Goal: Transaction & Acquisition: Purchase product/service

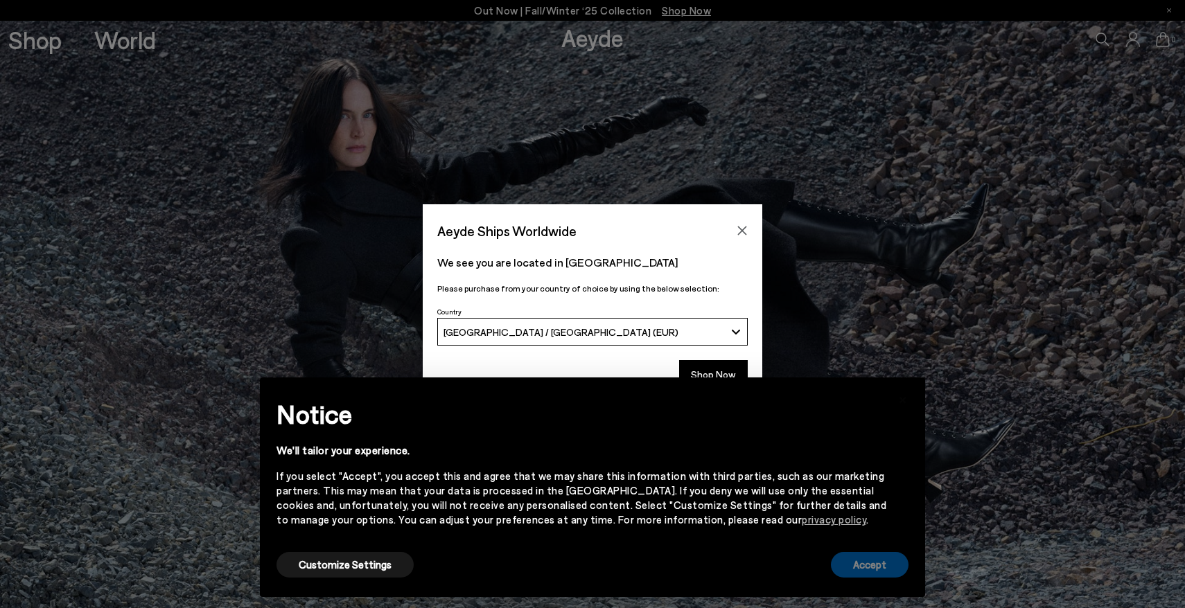
click at [879, 563] on button "Accept" at bounding box center [870, 565] width 78 height 26
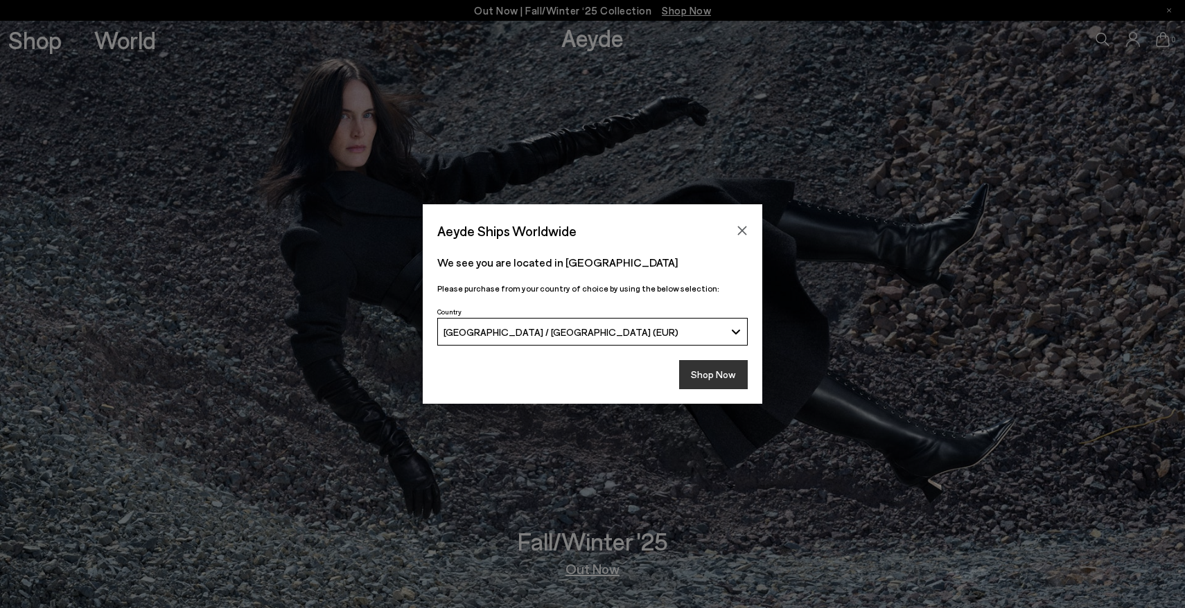
click at [702, 386] on button "Shop Now" at bounding box center [713, 374] width 69 height 29
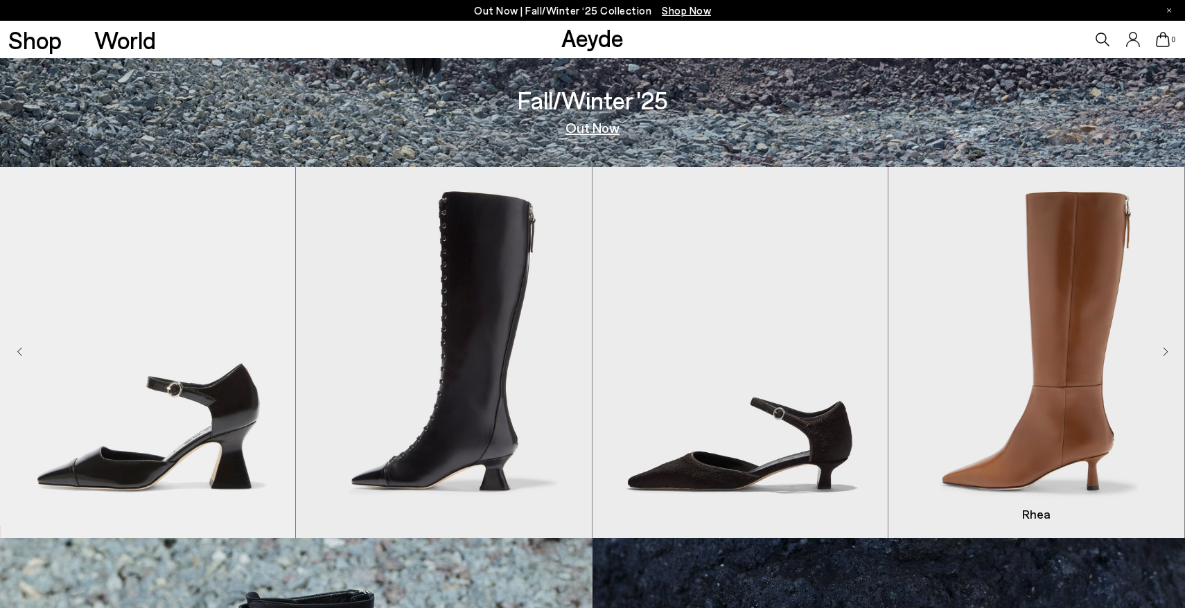
scroll to position [436, 0]
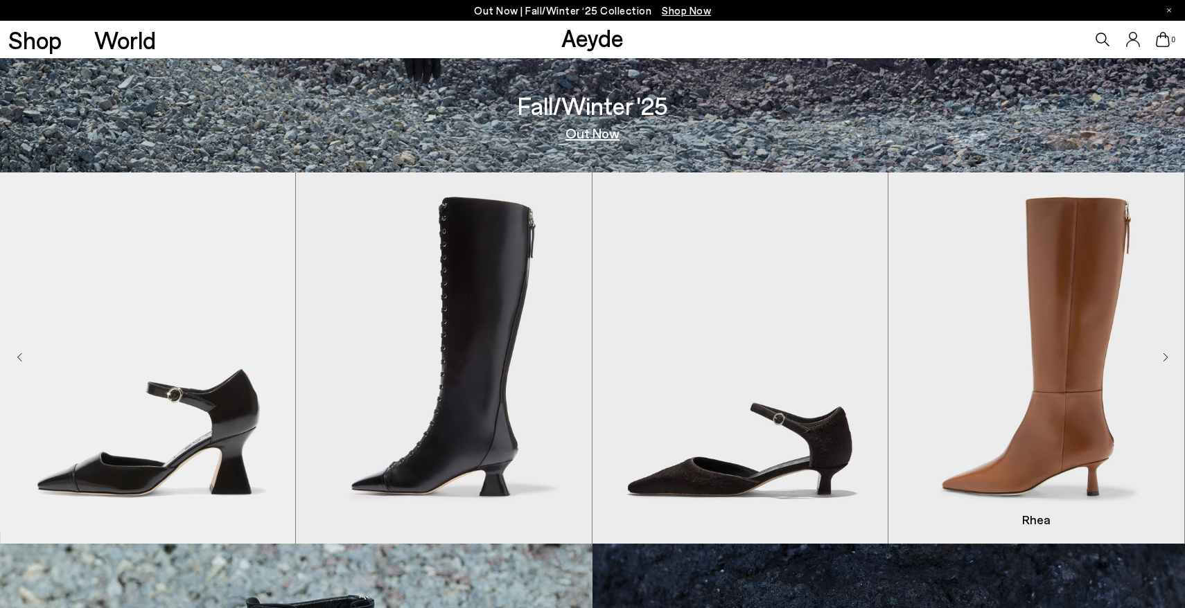
click at [1171, 354] on img "4 / 8" at bounding box center [1035, 357] width 295 height 371
click at [1164, 357] on icon "Next slide" at bounding box center [1165, 358] width 6 height 10
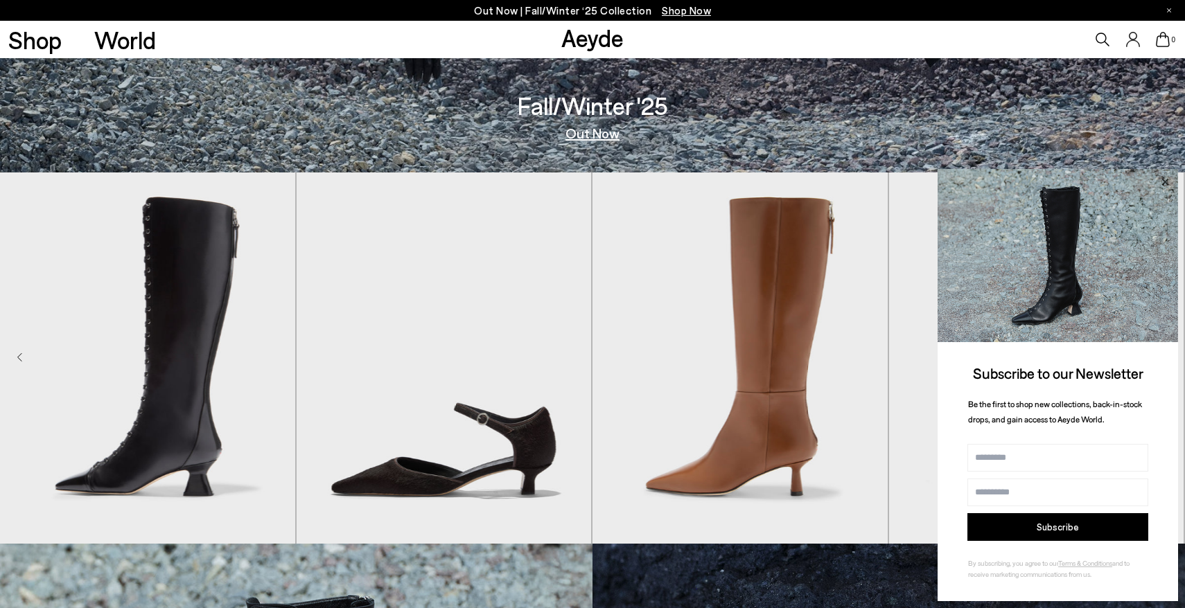
click at [1163, 175] on icon at bounding box center [1164, 182] width 18 height 18
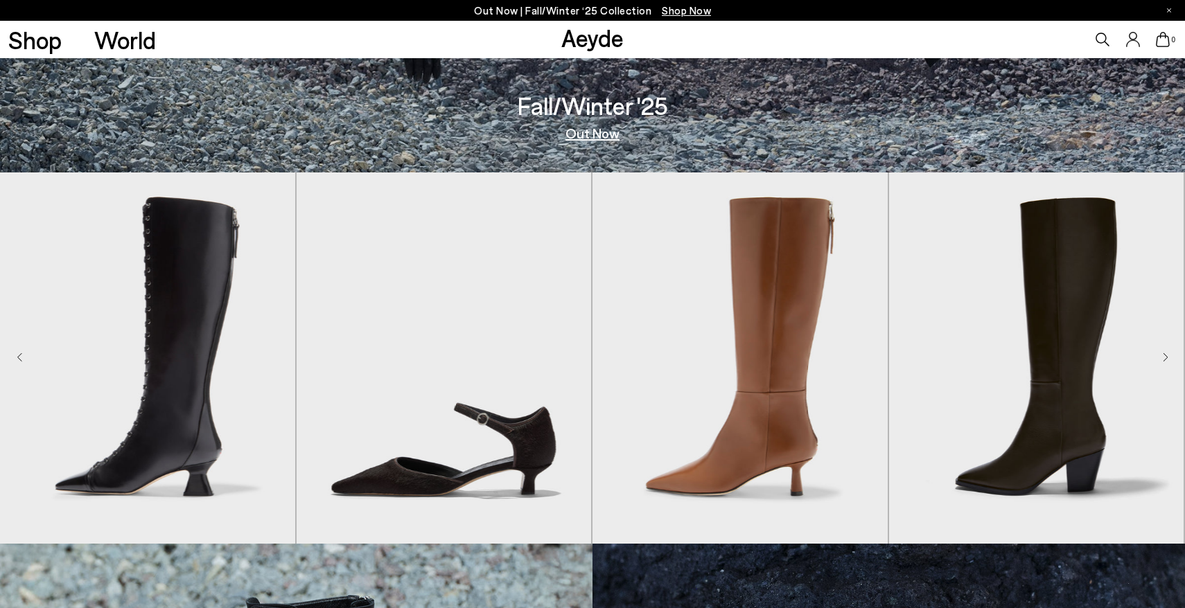
click at [1164, 360] on icon "Next slide" at bounding box center [1165, 358] width 6 height 10
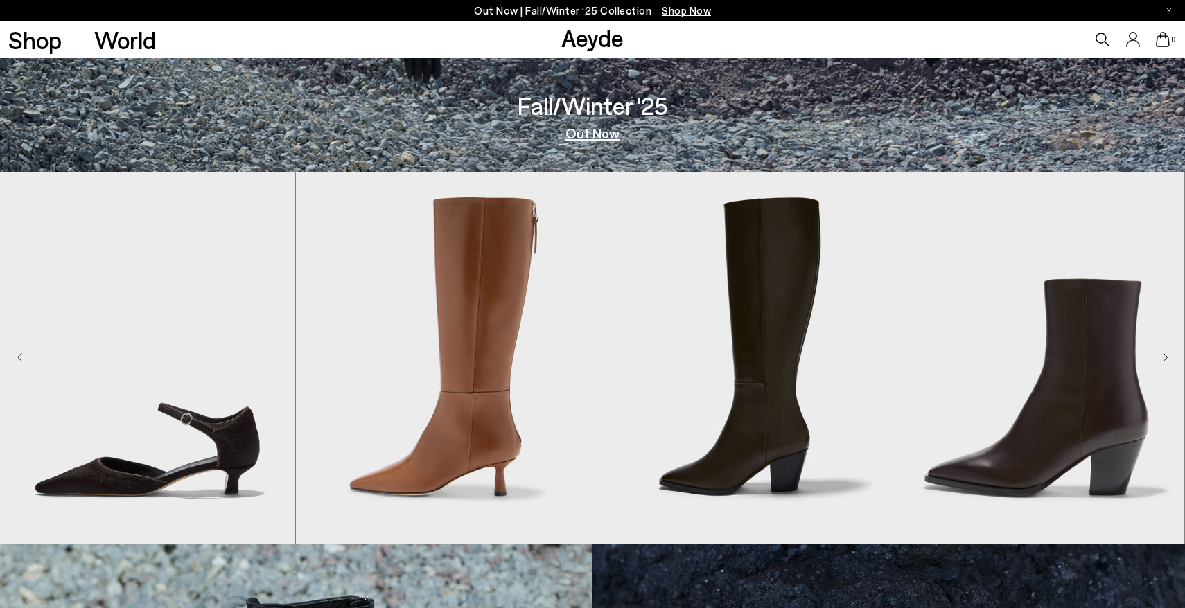
click at [1164, 360] on icon "Next slide" at bounding box center [1165, 358] width 6 height 10
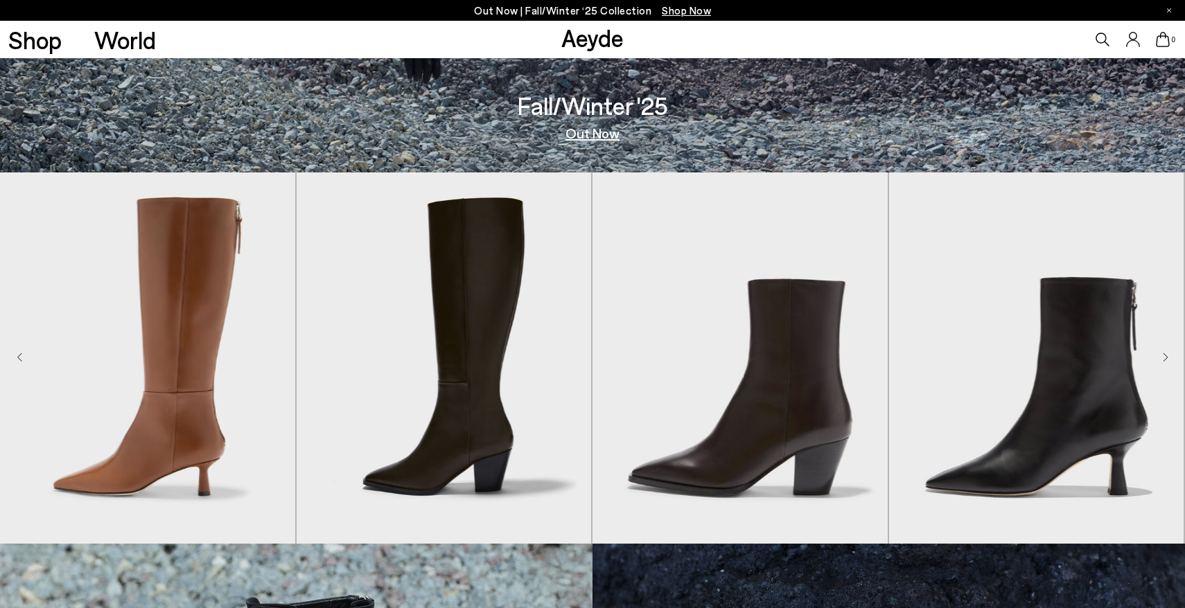
click at [1166, 357] on icon "Next slide" at bounding box center [1165, 358] width 6 height 10
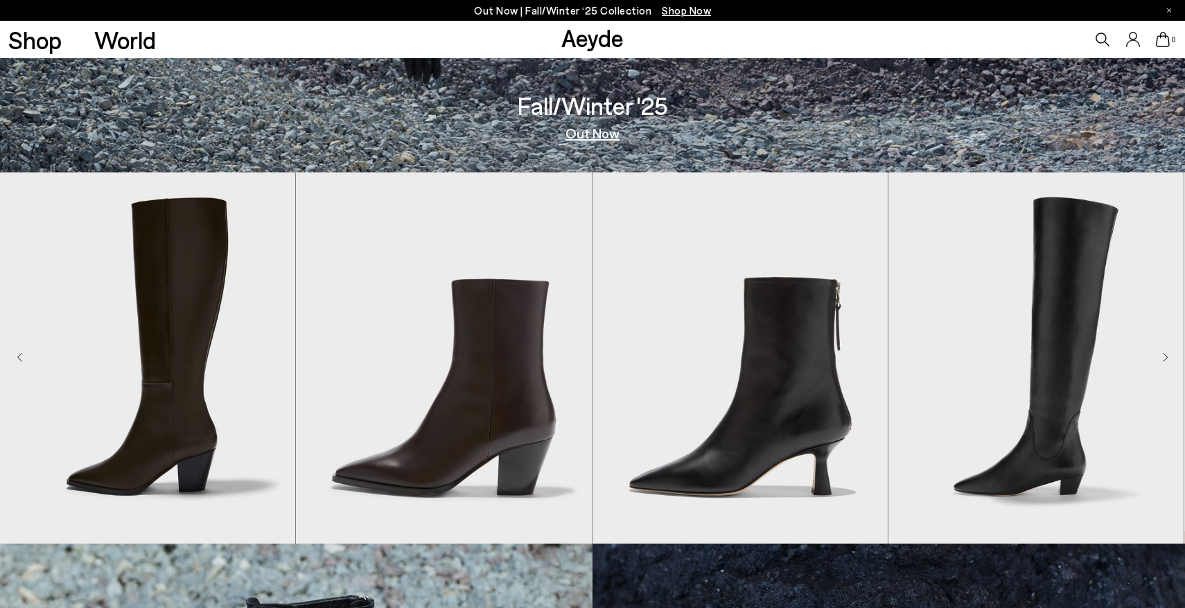
click at [1166, 359] on icon "Next slide" at bounding box center [1165, 357] width 4 height 8
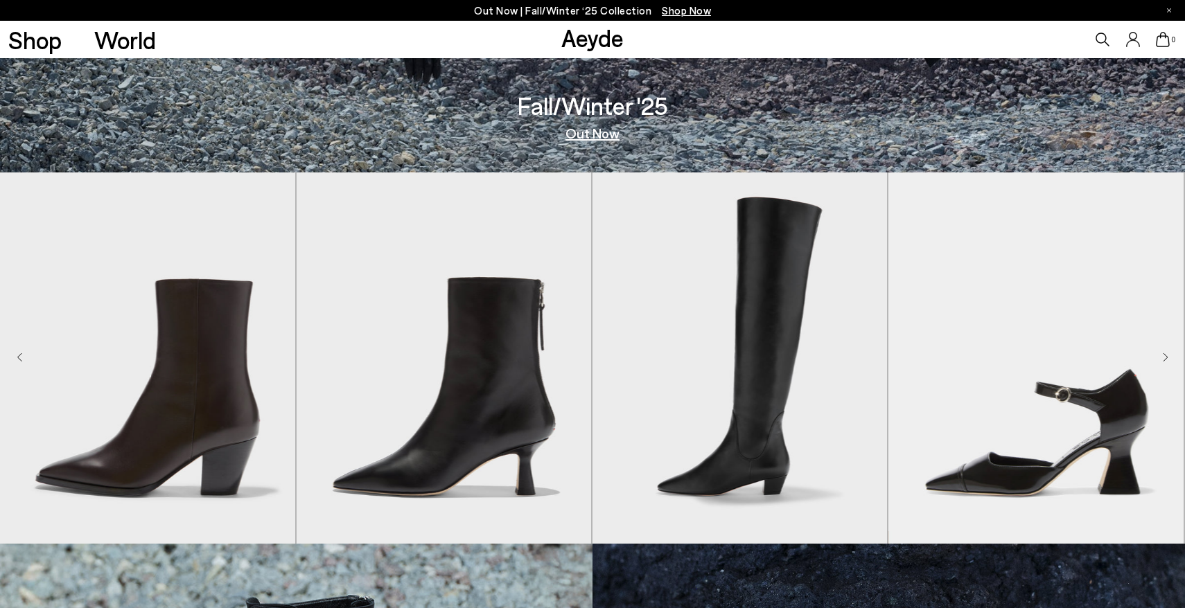
click at [1164, 360] on icon "Next slide" at bounding box center [1165, 358] width 6 height 10
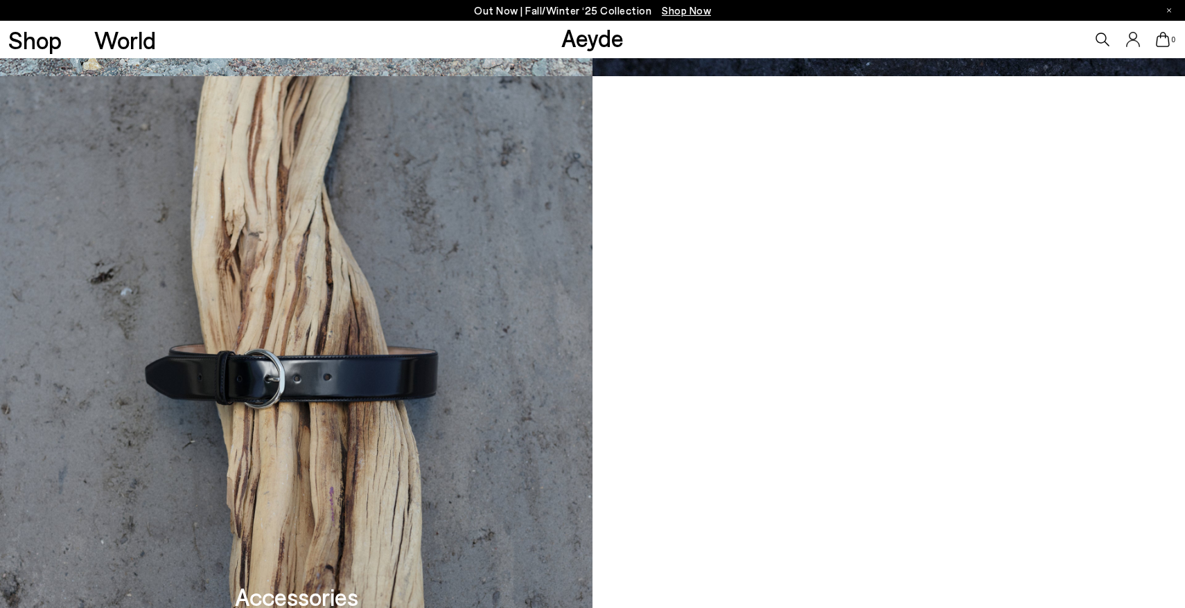
scroll to position [1566, 0]
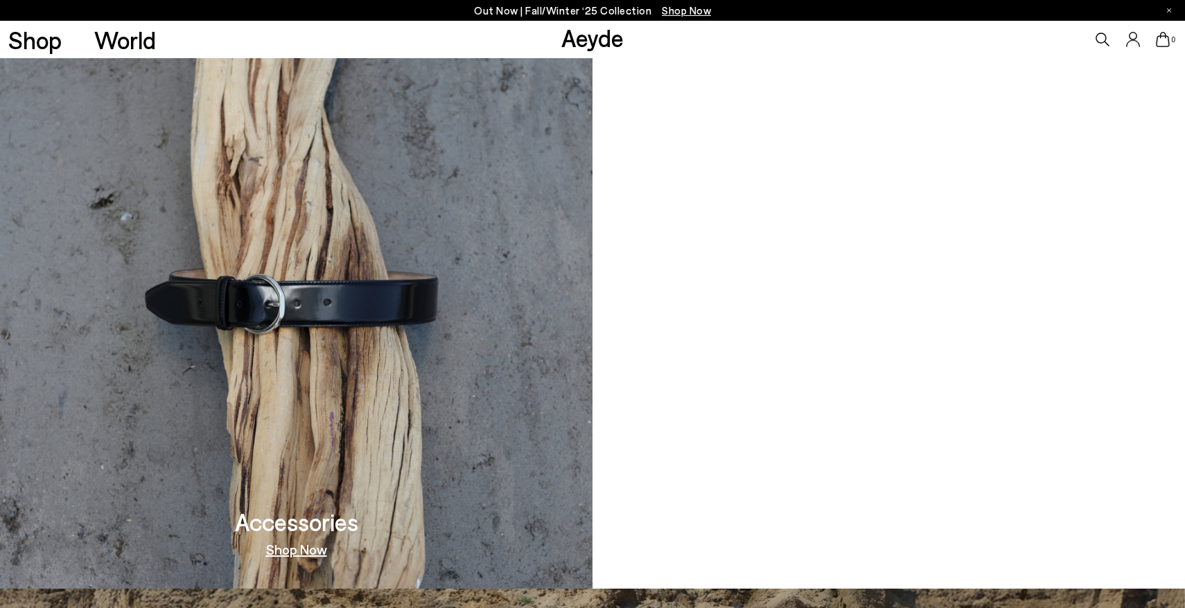
click at [488, 247] on img at bounding box center [296, 294] width 592 height 587
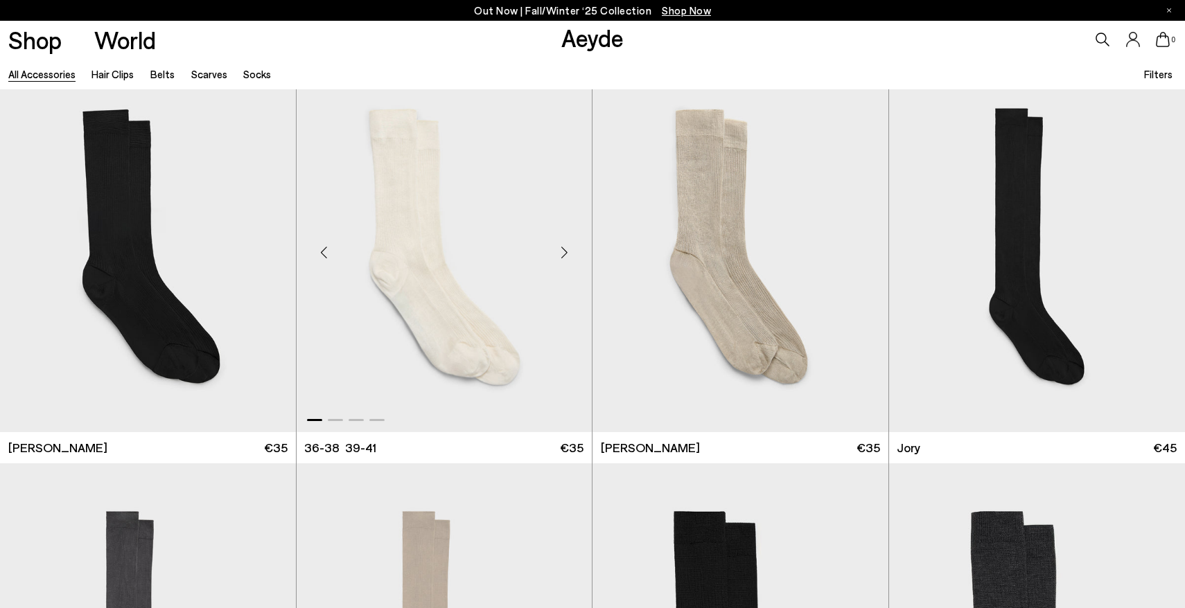
scroll to position [28, 0]
click at [458, 226] on img "1 / 4" at bounding box center [444, 247] width 296 height 371
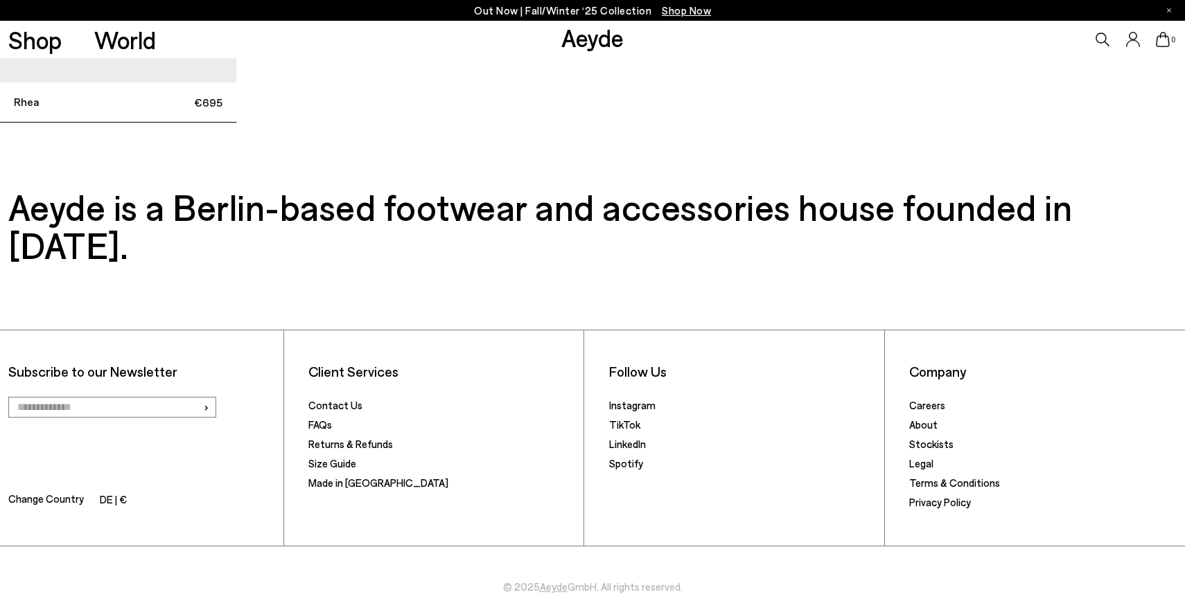
scroll to position [3860, 0]
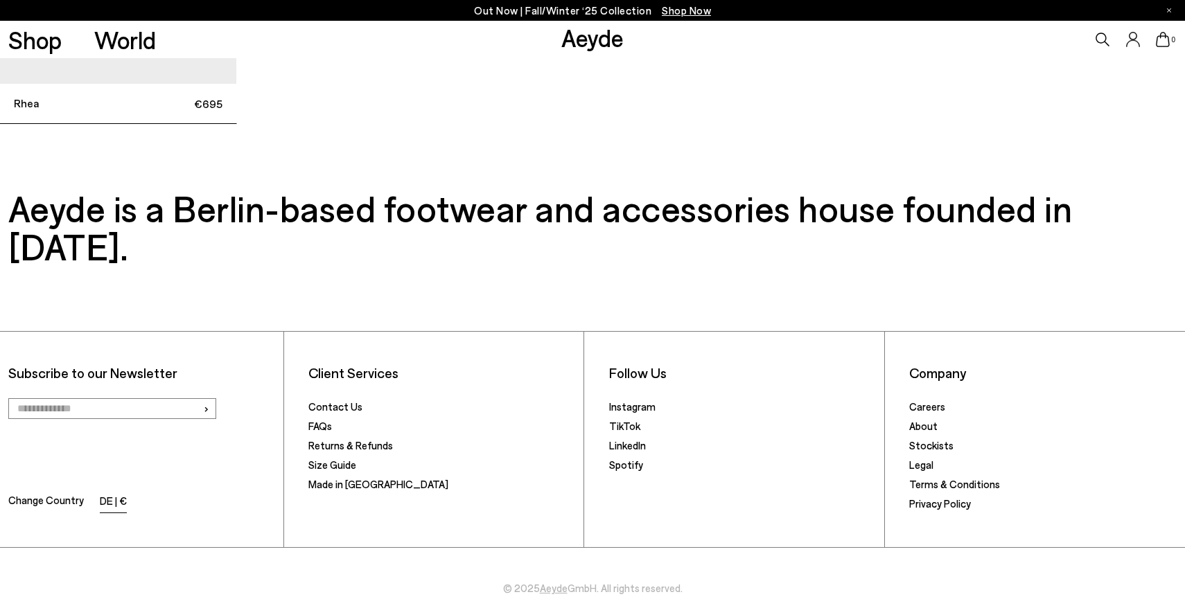
click at [107, 493] on li "DE | €" at bounding box center [113, 502] width 27 height 19
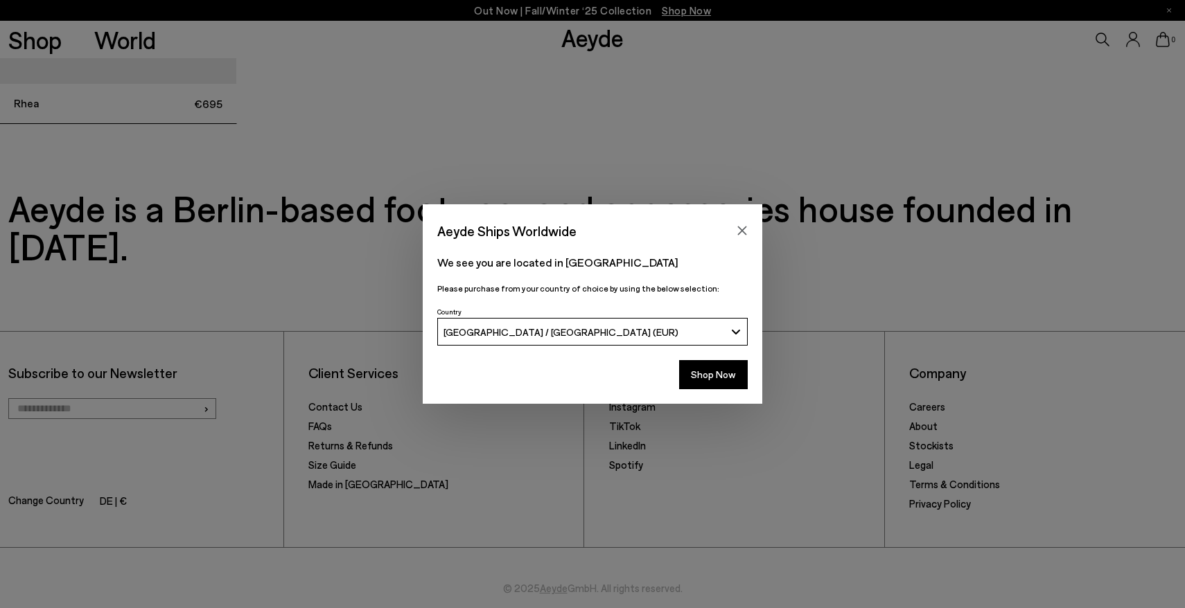
click at [474, 342] on button "[GEOGRAPHIC_DATA] / [GEOGRAPHIC_DATA] (EUR)" at bounding box center [592, 332] width 310 height 28
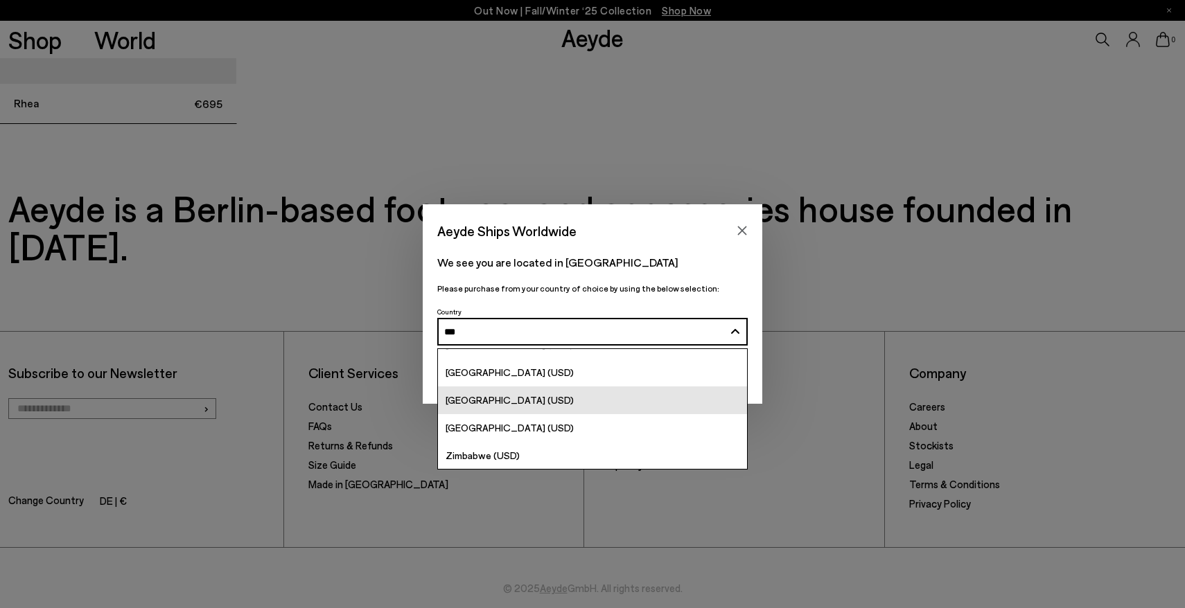
scroll to position [517, 0]
type input "***"
click at [519, 393] on div "[GEOGRAPHIC_DATA] (USD)" at bounding box center [509, 400] width 128 height 16
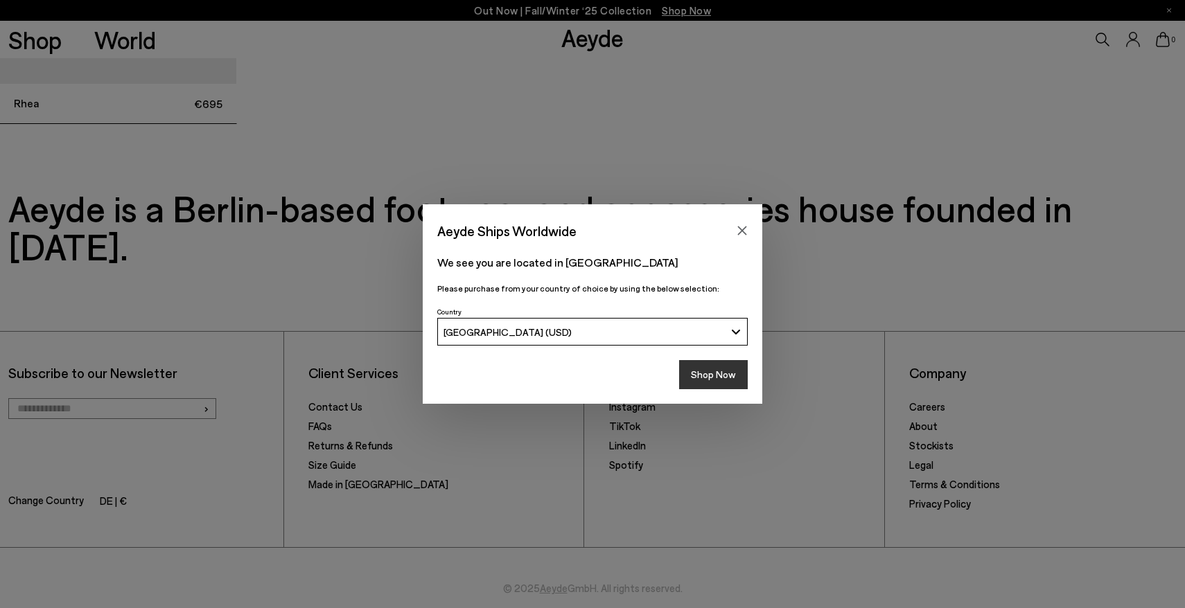
click at [722, 374] on button "Shop Now" at bounding box center [713, 374] width 69 height 29
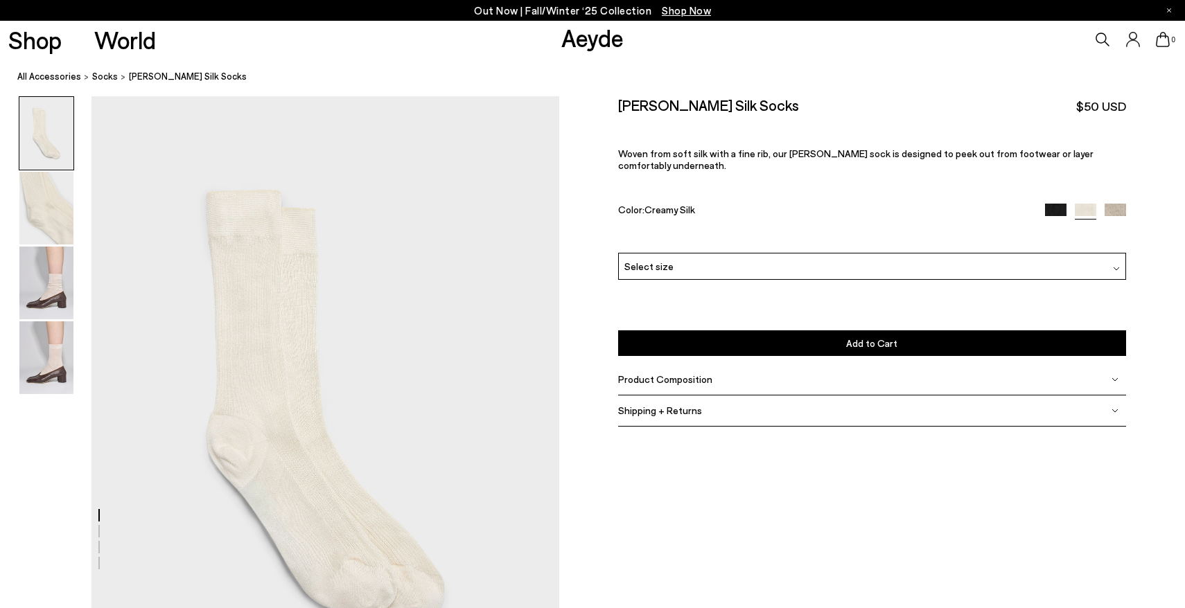
click at [694, 266] on div "Select size" at bounding box center [871, 266] width 507 height 27
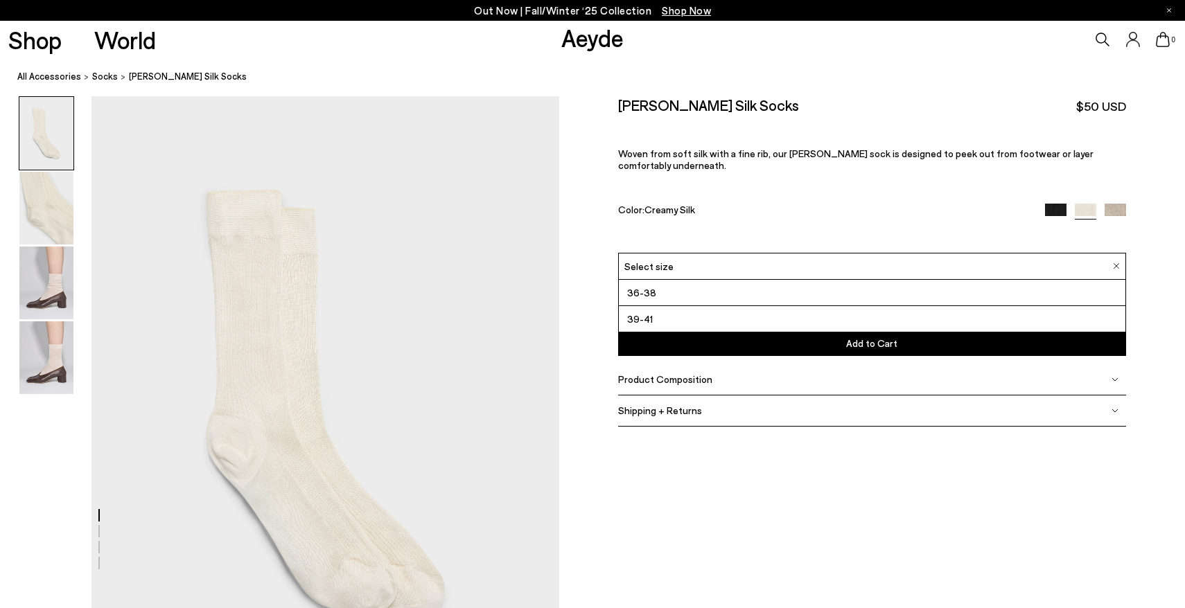
click at [661, 222] on div "Jana Silk Socks $50 USD Woven from soft silk with a fine rib, our Jana sock is …" at bounding box center [871, 174] width 507 height 157
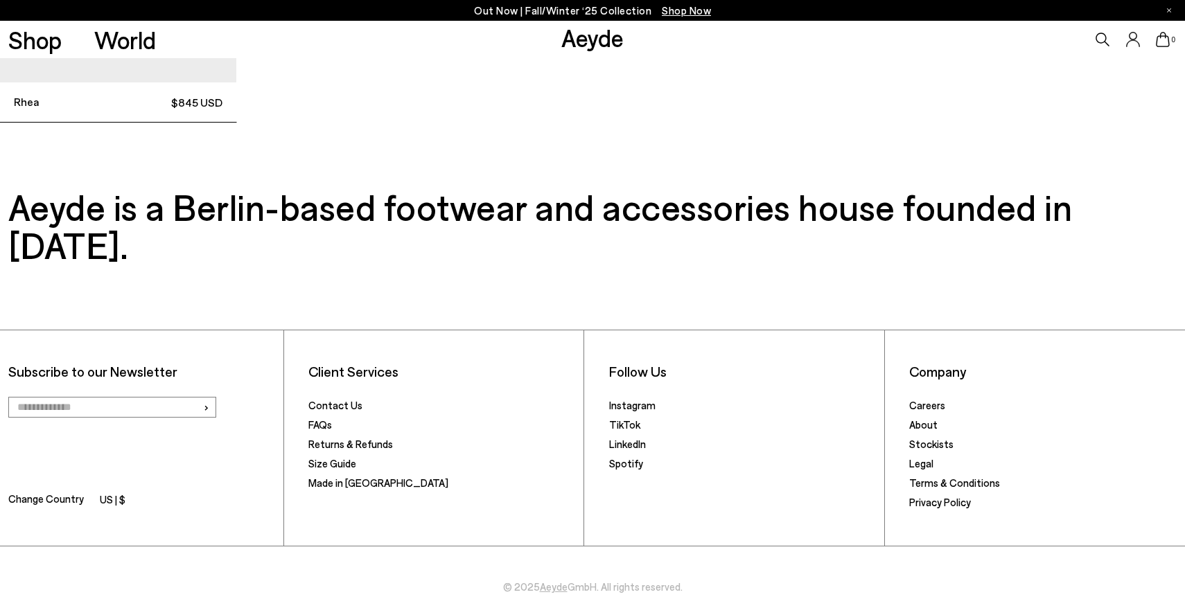
scroll to position [3860, 0]
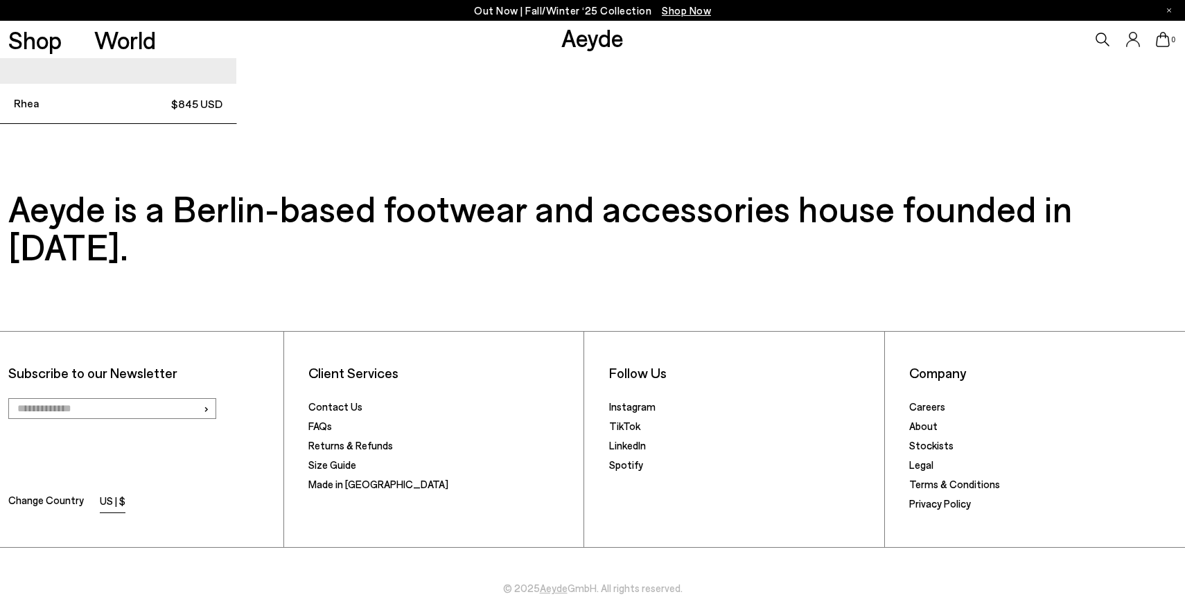
click at [107, 493] on li "US | $" at bounding box center [113, 502] width 26 height 19
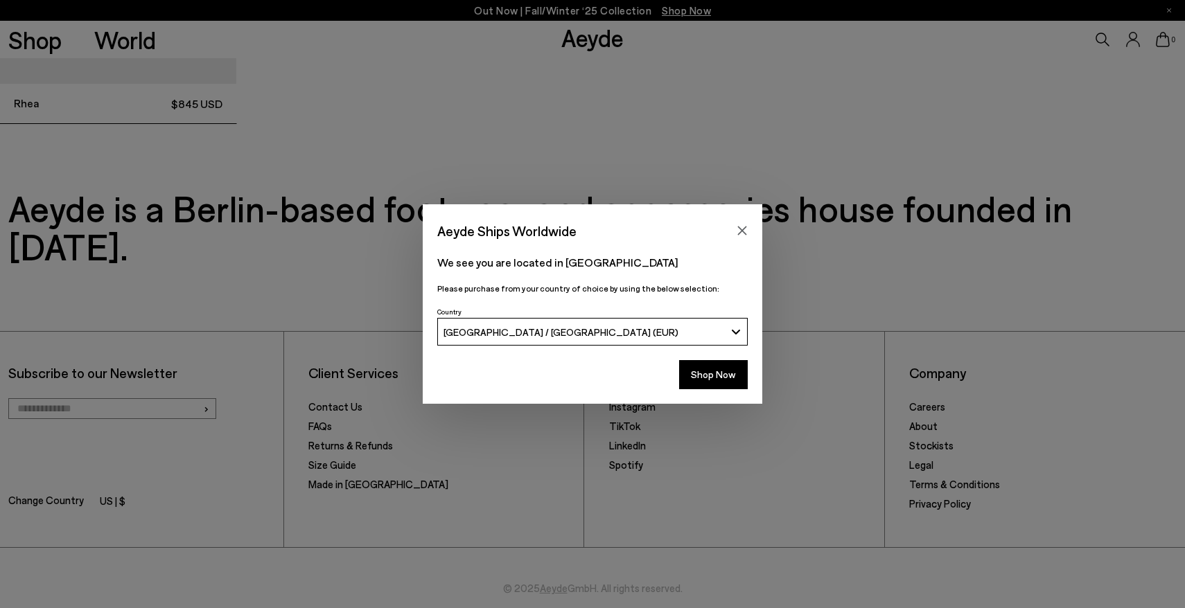
click at [492, 328] on span "[GEOGRAPHIC_DATA] / [GEOGRAPHIC_DATA] (EUR)" at bounding box center [560, 332] width 235 height 12
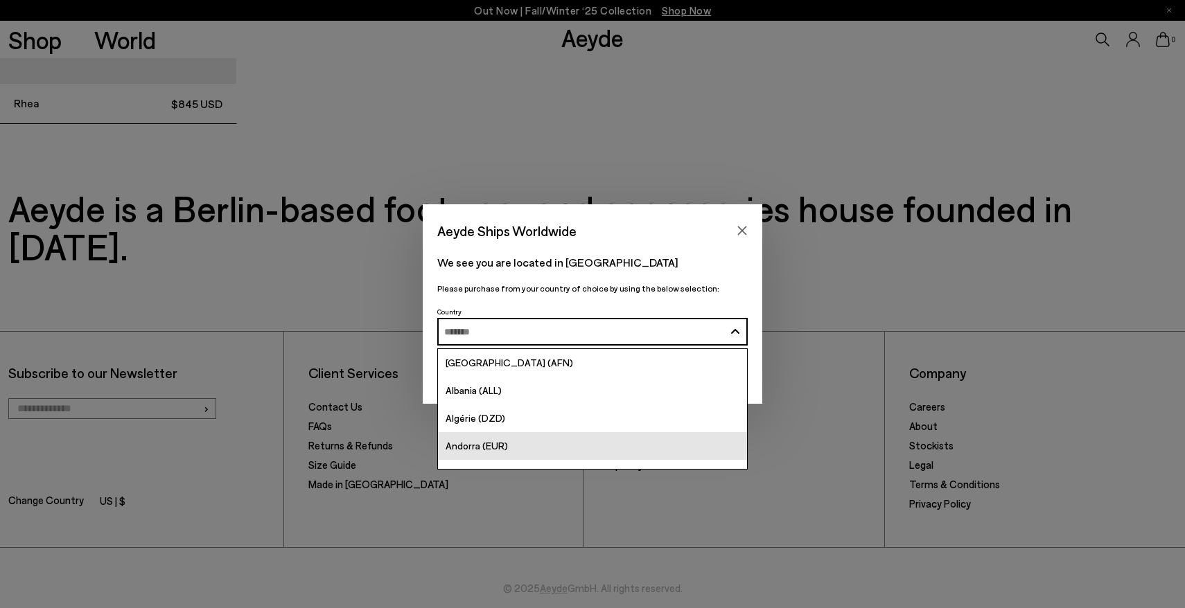
click at [495, 435] on link "Andorra (EUR)" at bounding box center [592, 446] width 309 height 28
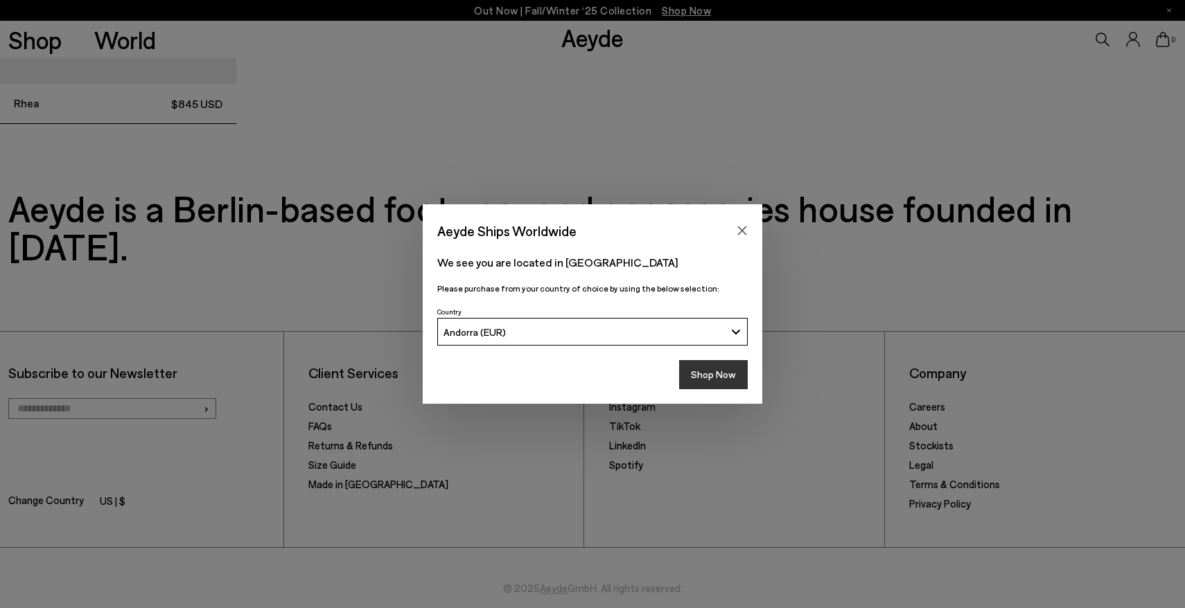
click at [698, 375] on button "Shop Now" at bounding box center [713, 374] width 69 height 29
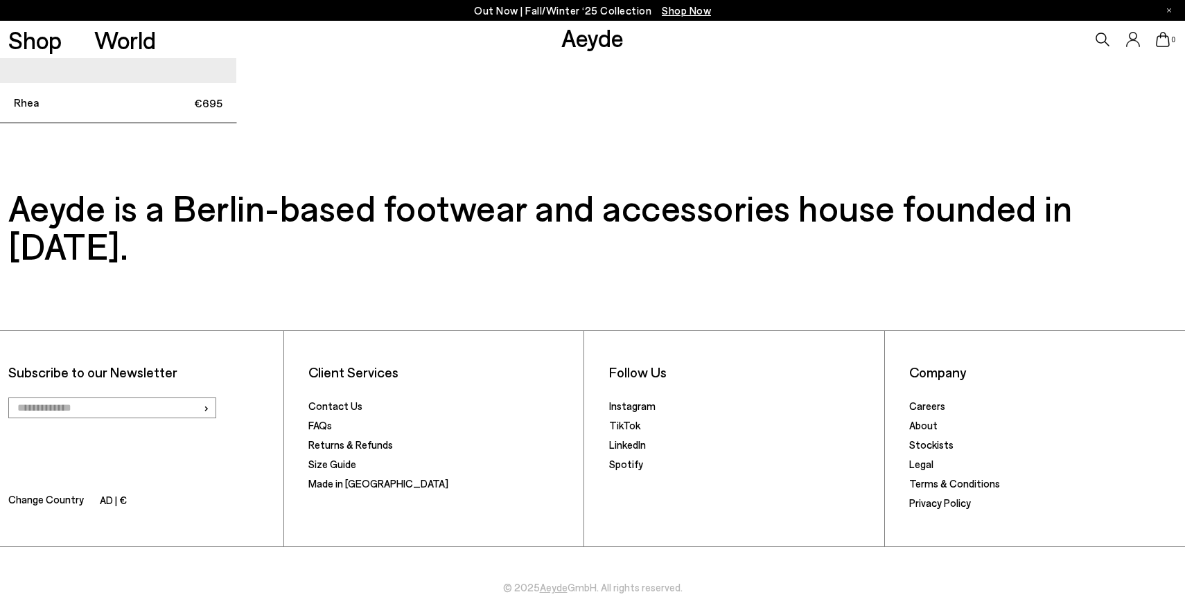
scroll to position [3860, 0]
click at [114, 493] on li "AD | €" at bounding box center [113, 502] width 27 height 19
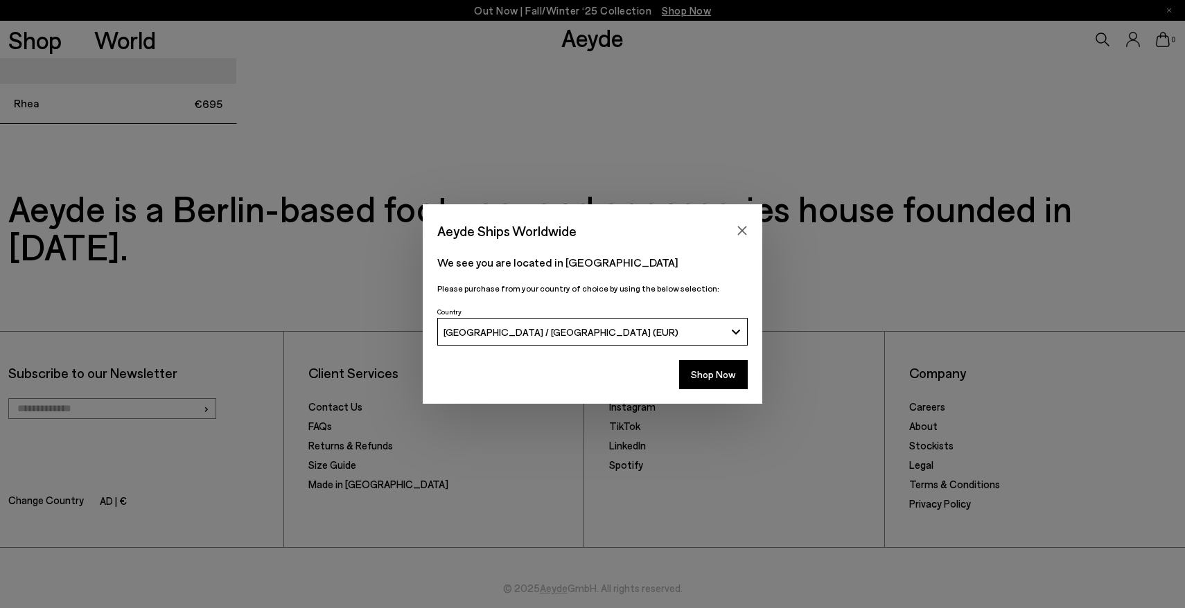
click at [496, 317] on div "Country [GEOGRAPHIC_DATA] / [GEOGRAPHIC_DATA] (EUR)" at bounding box center [592, 324] width 310 height 42
click at [495, 326] on button "[GEOGRAPHIC_DATA] / [GEOGRAPHIC_DATA] (EUR)" at bounding box center [592, 332] width 310 height 28
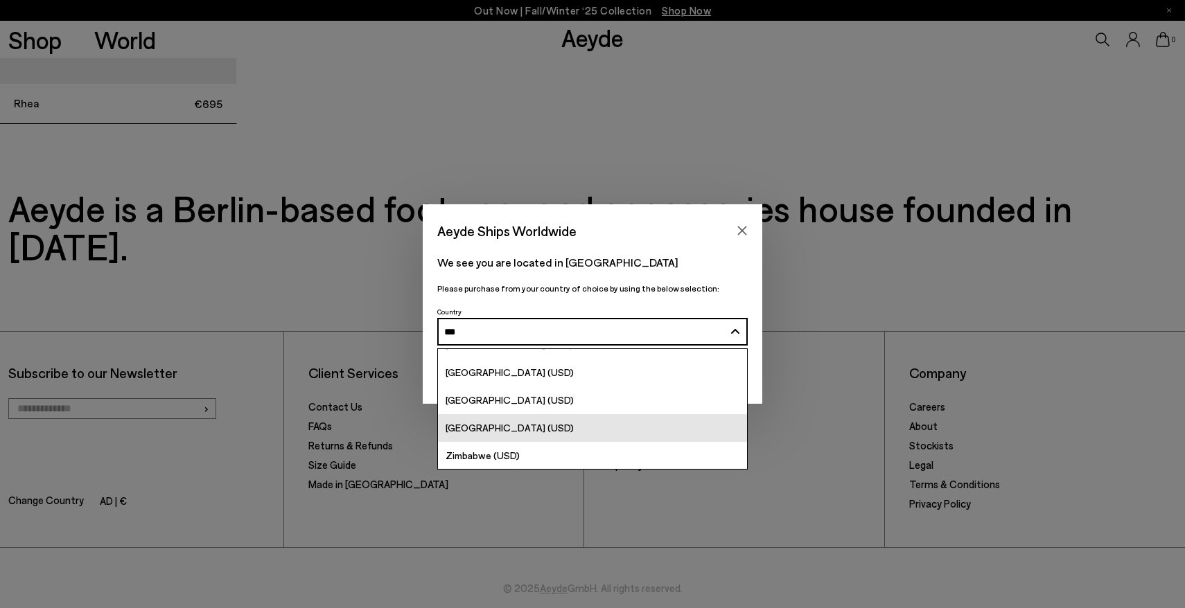
scroll to position [517, 0]
type input "***"
click at [503, 425] on span "[GEOGRAPHIC_DATA] (USD)" at bounding box center [509, 428] width 128 height 12
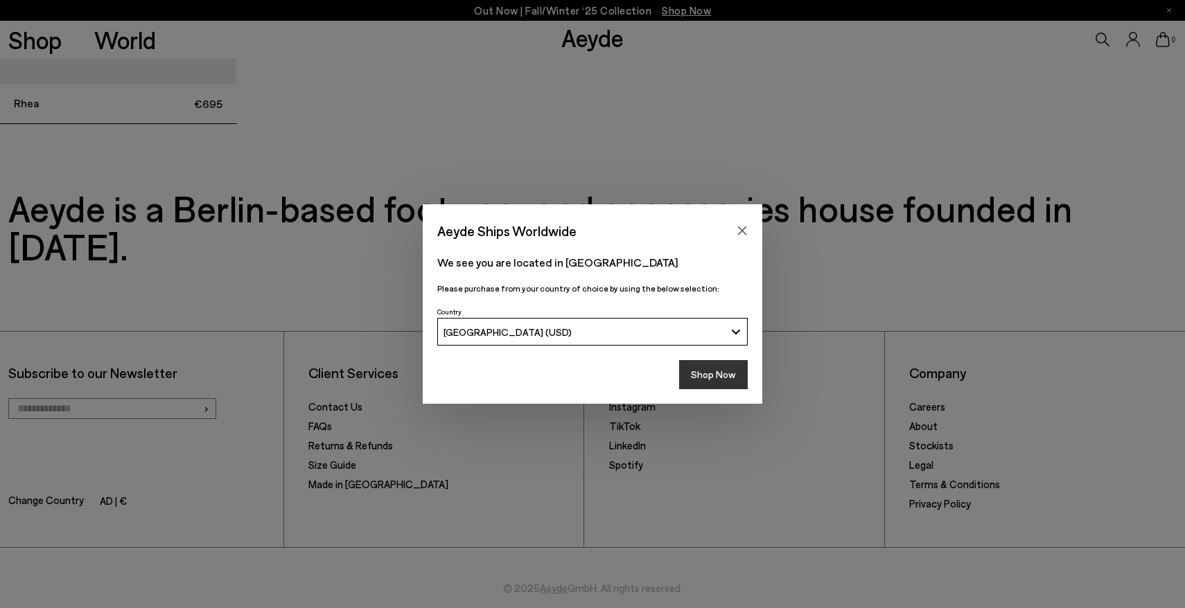
click at [714, 367] on button "Shop Now" at bounding box center [713, 374] width 69 height 29
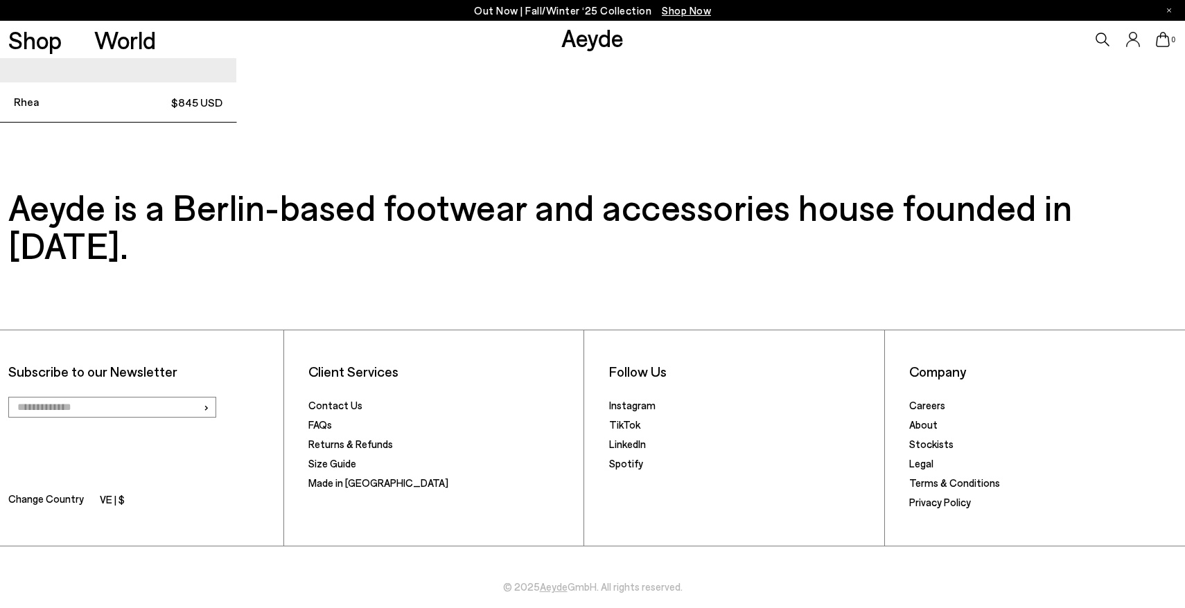
scroll to position [3860, 0]
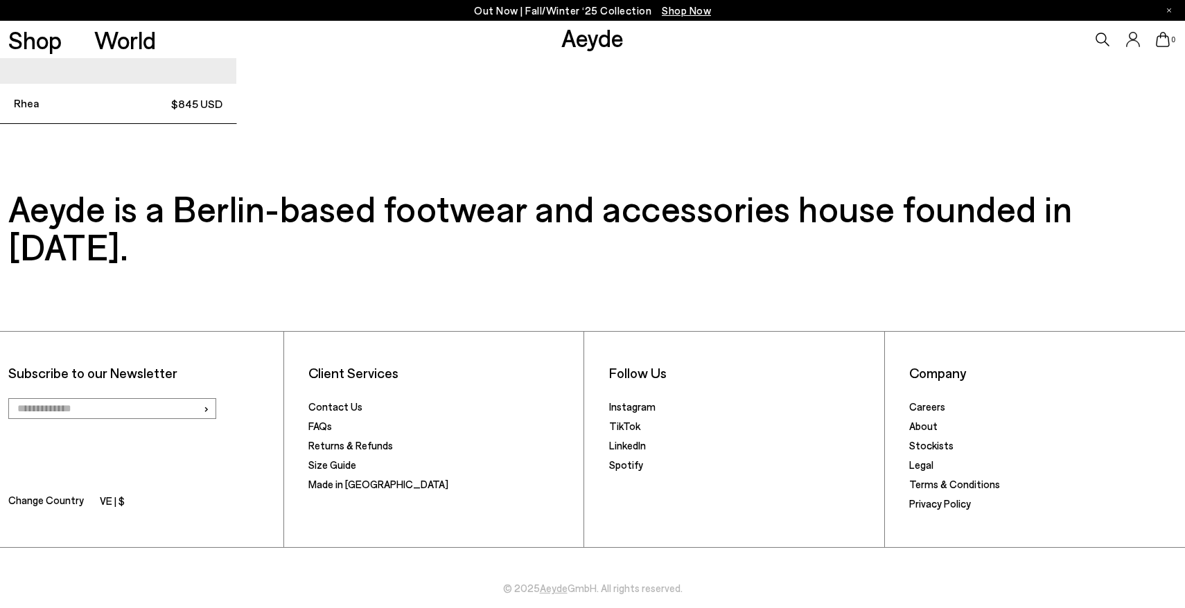
click at [119, 398] on input "email" at bounding box center [112, 408] width 208 height 21
click at [123, 548] on span "© 2025 Aeyde GmbH. All rights reserved." at bounding box center [592, 572] width 1185 height 48
click at [117, 493] on li "VE | $" at bounding box center [112, 502] width 25 height 19
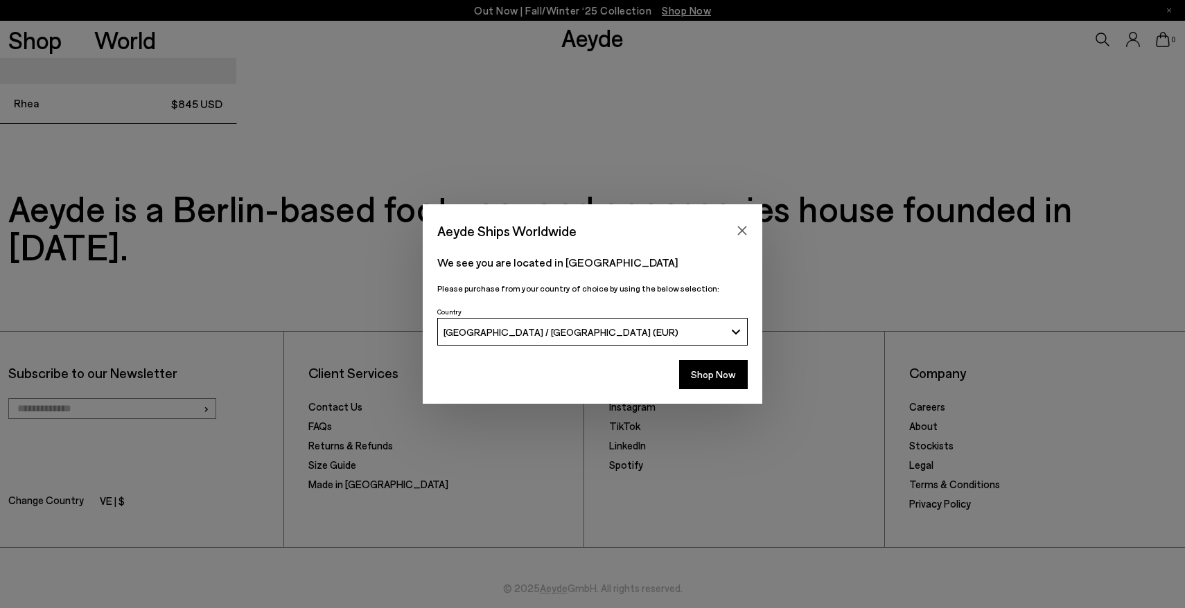
click at [502, 350] on div "Country [GEOGRAPHIC_DATA] / [GEOGRAPHIC_DATA] (EUR)" at bounding box center [592, 328] width 339 height 50
click at [491, 343] on button "[GEOGRAPHIC_DATA] / [GEOGRAPHIC_DATA] (EUR)" at bounding box center [592, 332] width 310 height 28
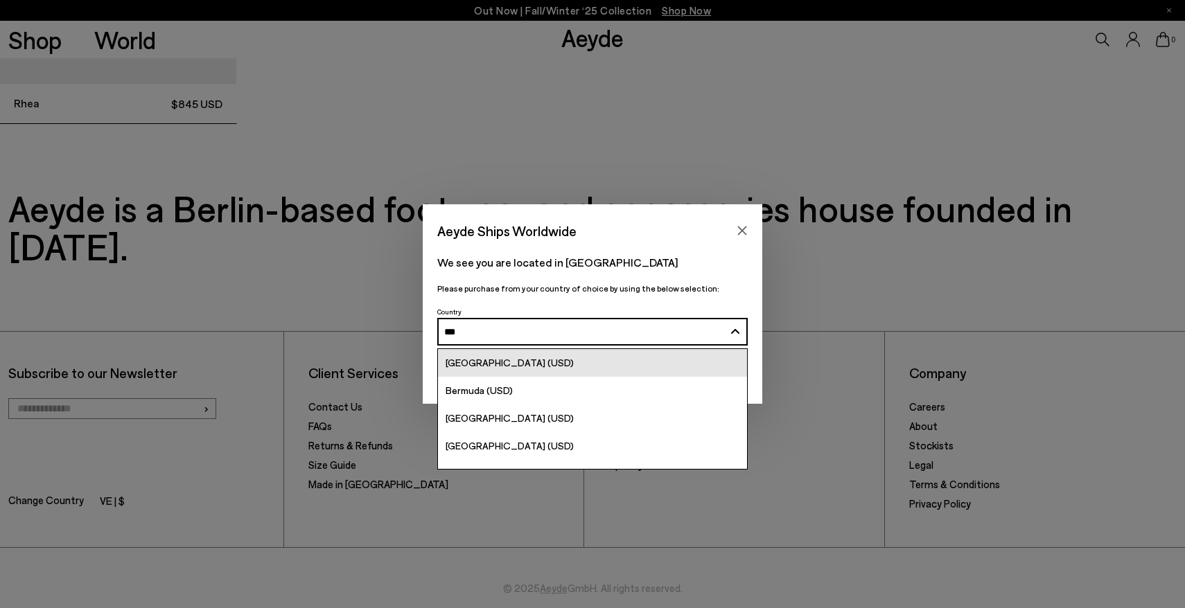
type input "***"
click at [492, 370] on div "[GEOGRAPHIC_DATA] (USD)" at bounding box center [509, 363] width 128 height 16
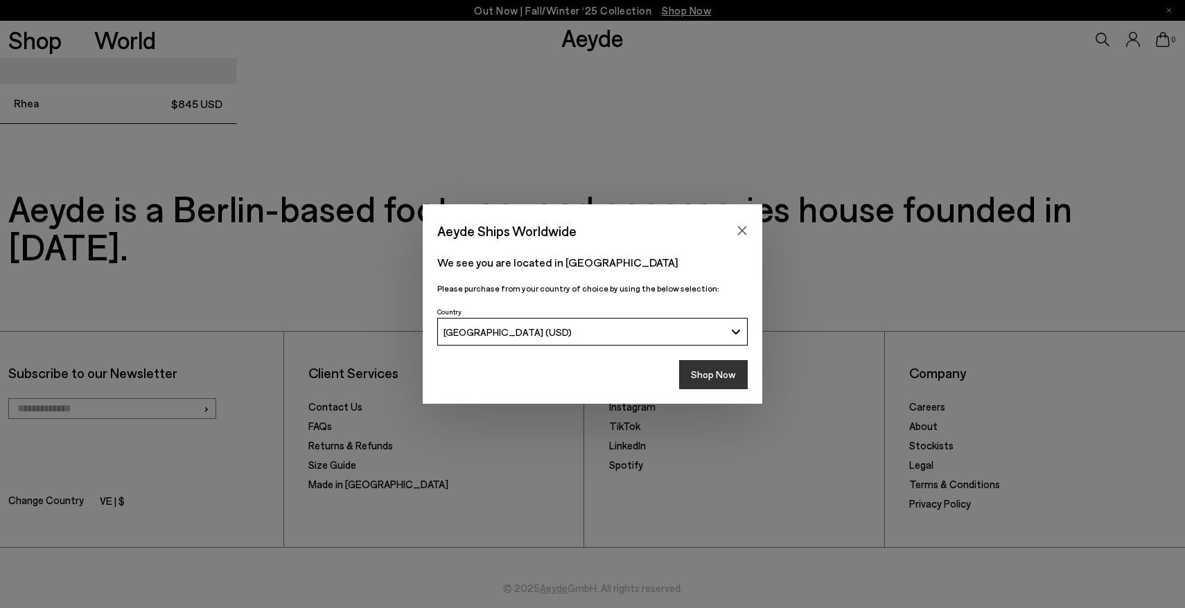
click at [711, 372] on button "Shop Now" at bounding box center [713, 374] width 69 height 29
